Goal: Find specific page/section: Find specific page/section

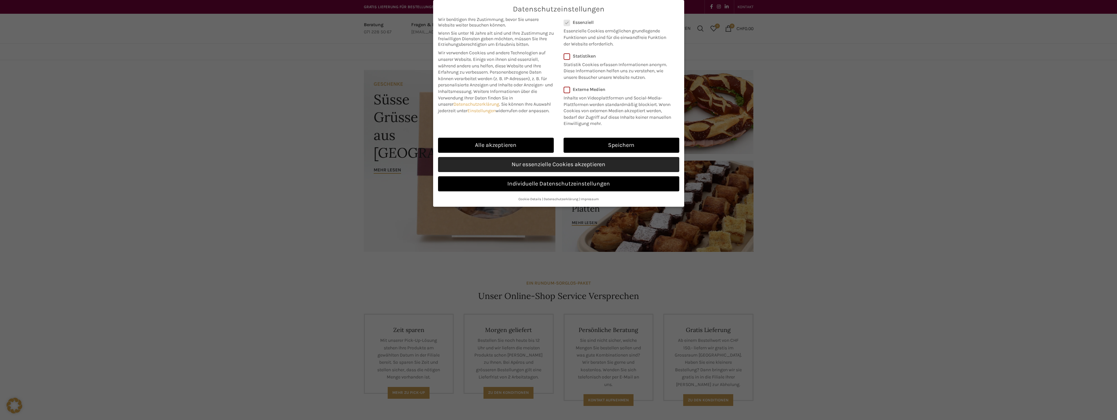
click at [568, 166] on link "Nur essenzielle Cookies akzeptieren" at bounding box center [558, 164] width 241 height 15
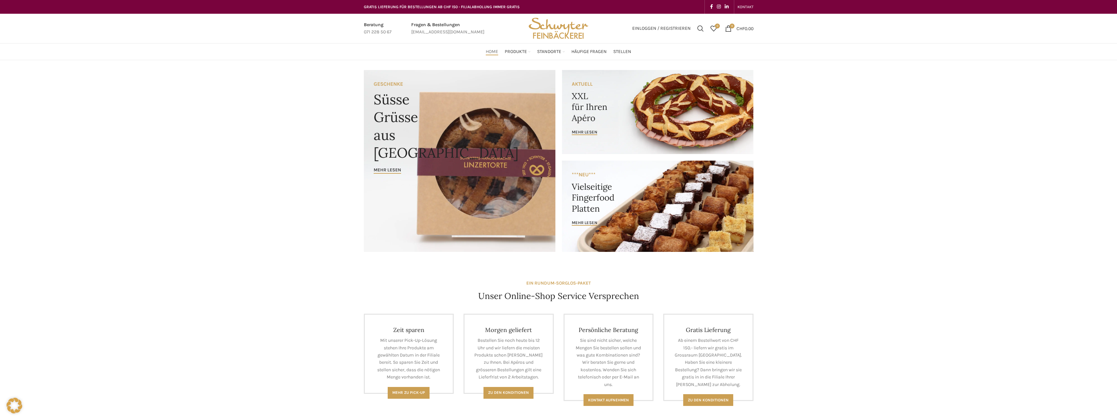
click at [552, 29] on img "Site logo" at bounding box center [558, 28] width 64 height 29
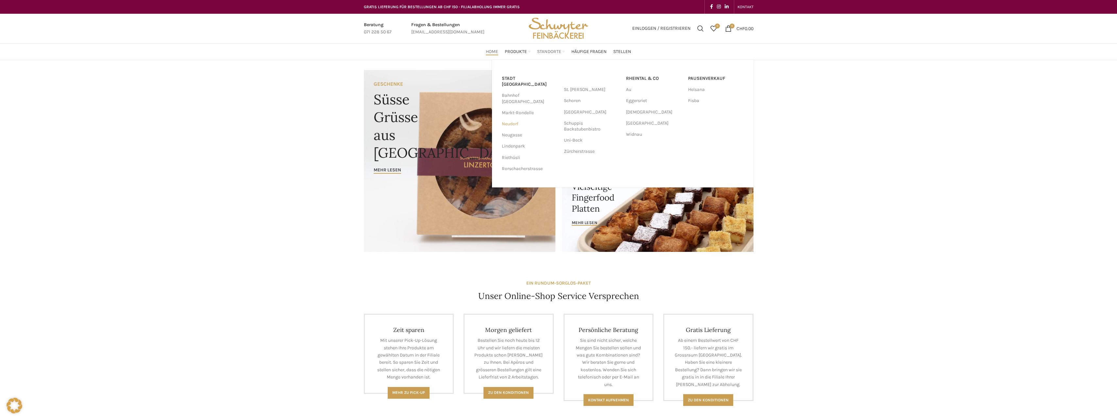
click at [510, 118] on link "Neudorf" at bounding box center [530, 123] width 56 height 11
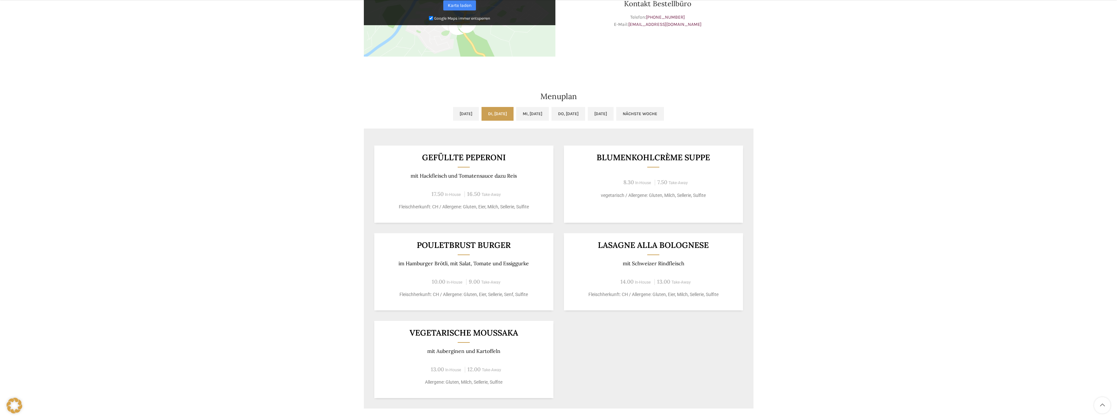
scroll to position [294, 0]
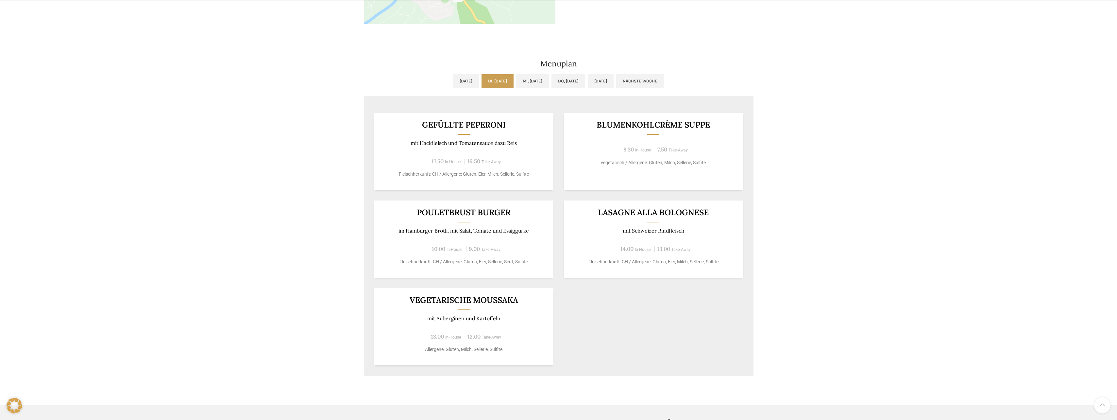
click at [233, 222] on div "Neudorf Beck & Café Wochentag ÖFFNUNGSZEITEN Montag - Freitag 06:30 - 18:30 Uhr…" at bounding box center [558, 79] width 1117 height 626
click at [921, 355] on div "Neudorf Beck & Café Wochentag ÖFFNUNGSZEITEN Montag - Freitag 06:30 - 18:30 Uhr…" at bounding box center [558, 79] width 1117 height 626
